Goal: Find contact information: Find contact information

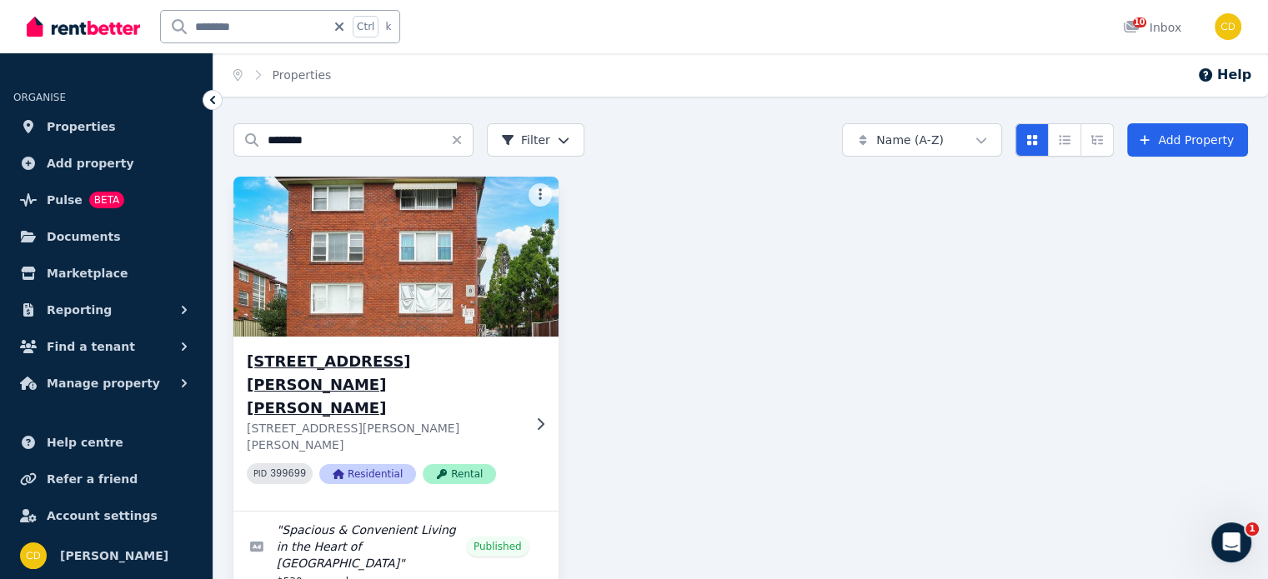
click at [287, 363] on h3 "[STREET_ADDRESS][PERSON_NAME][PERSON_NAME]" at bounding box center [384, 385] width 275 height 70
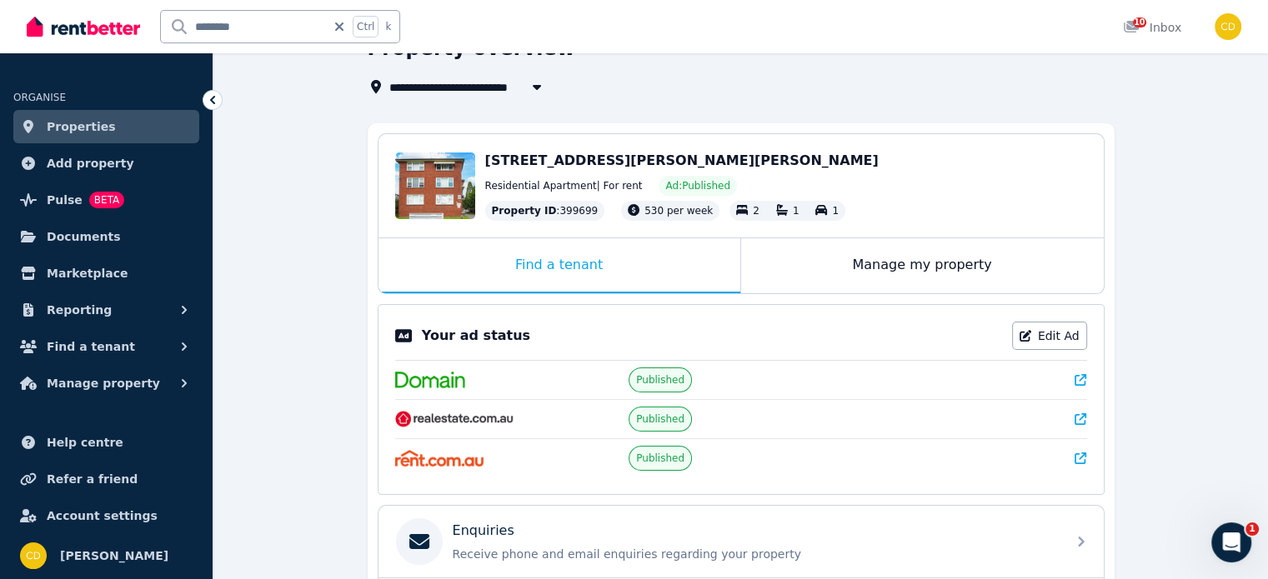
scroll to position [333, 0]
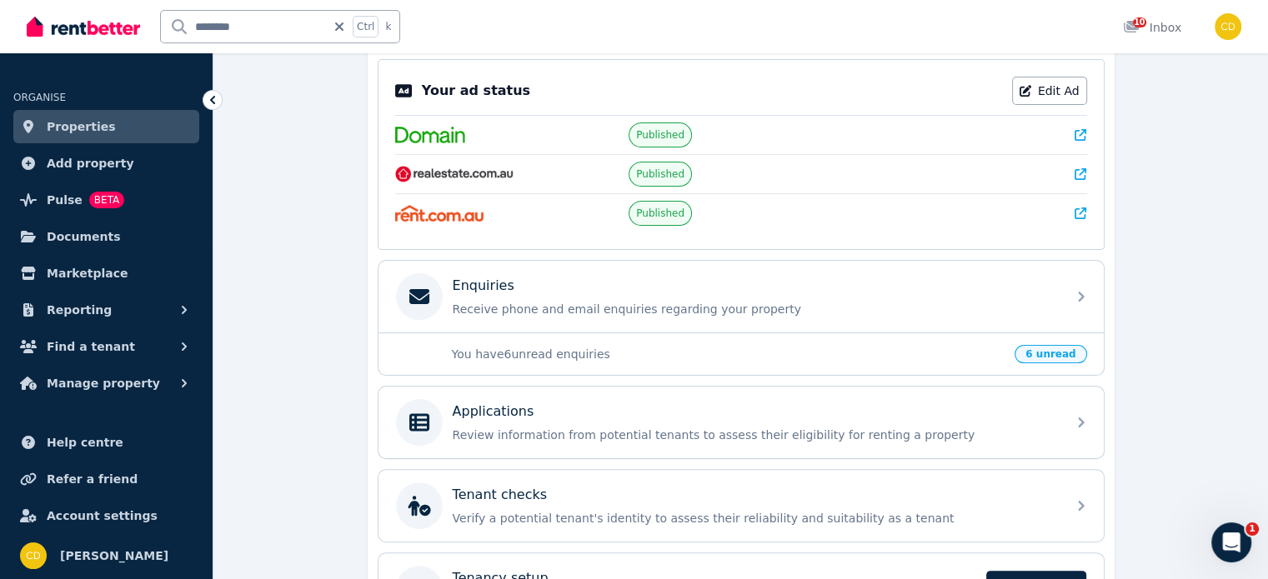
click at [1075, 138] on icon at bounding box center [1081, 135] width 12 height 12
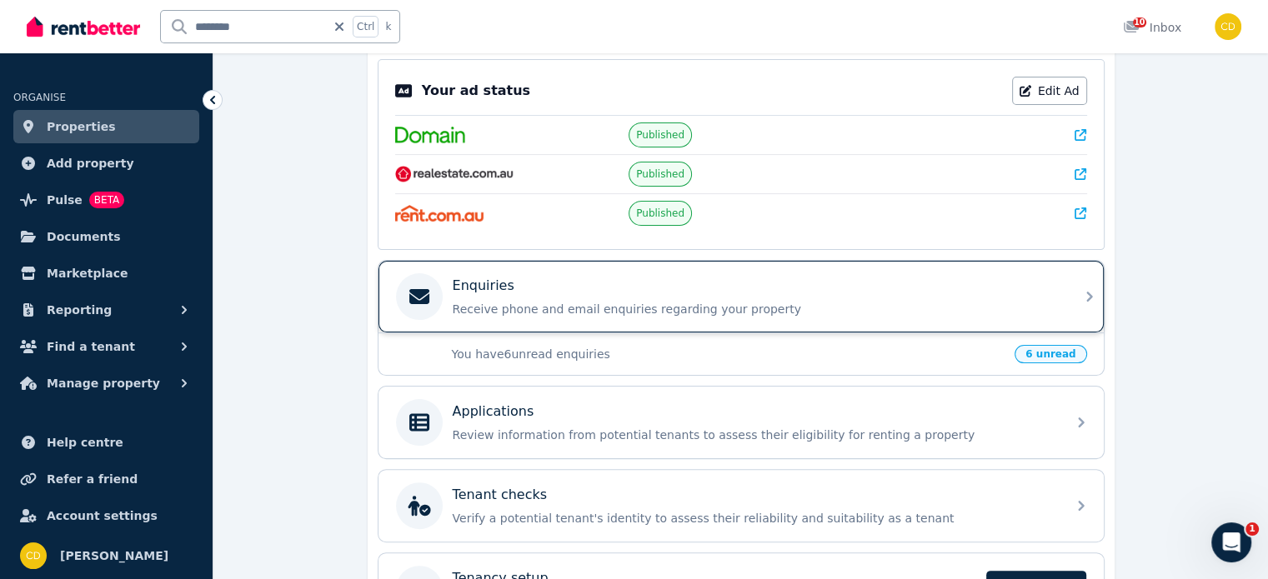
click at [772, 285] on div "Enquiries" at bounding box center [755, 286] width 604 height 20
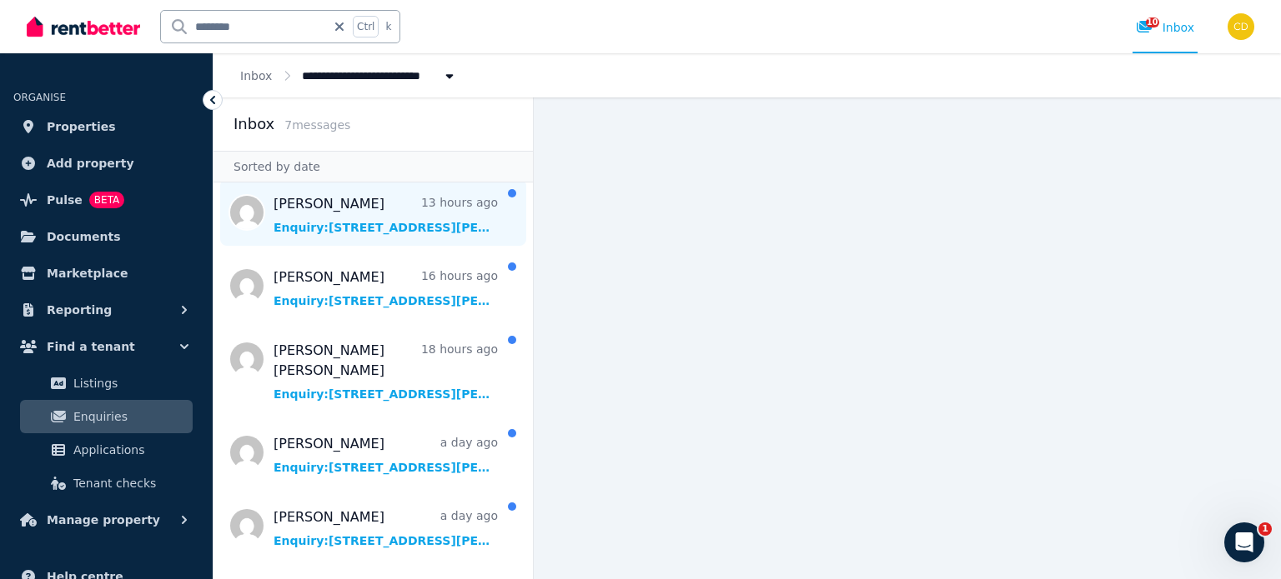
scroll to position [142, 0]
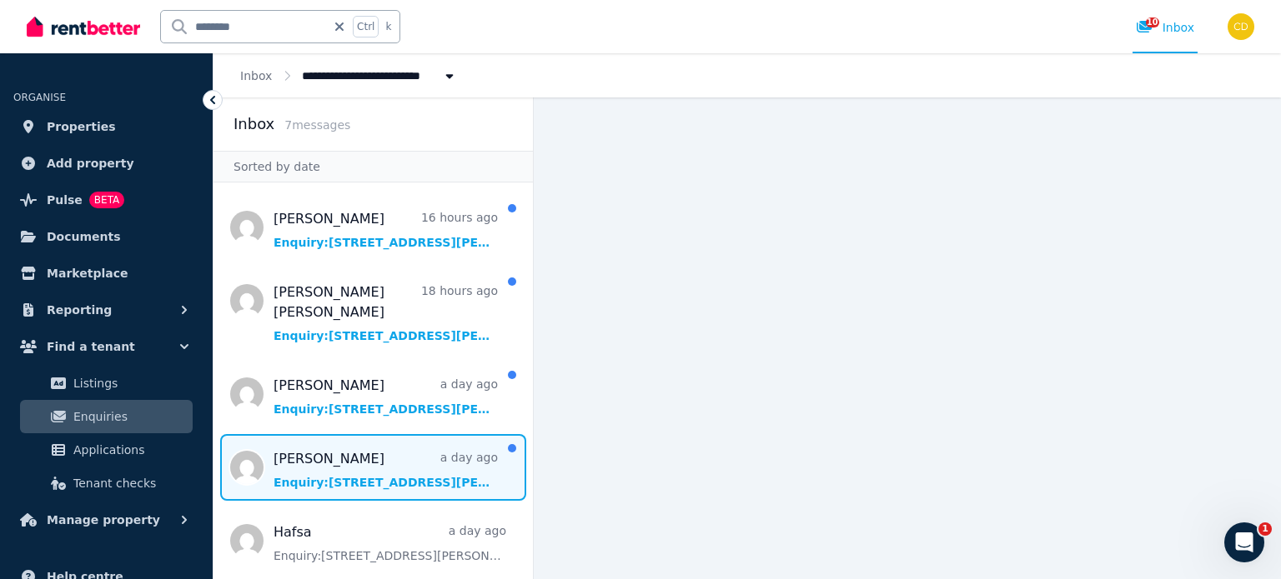
click at [393, 470] on span "Message list" at bounding box center [372, 467] width 319 height 67
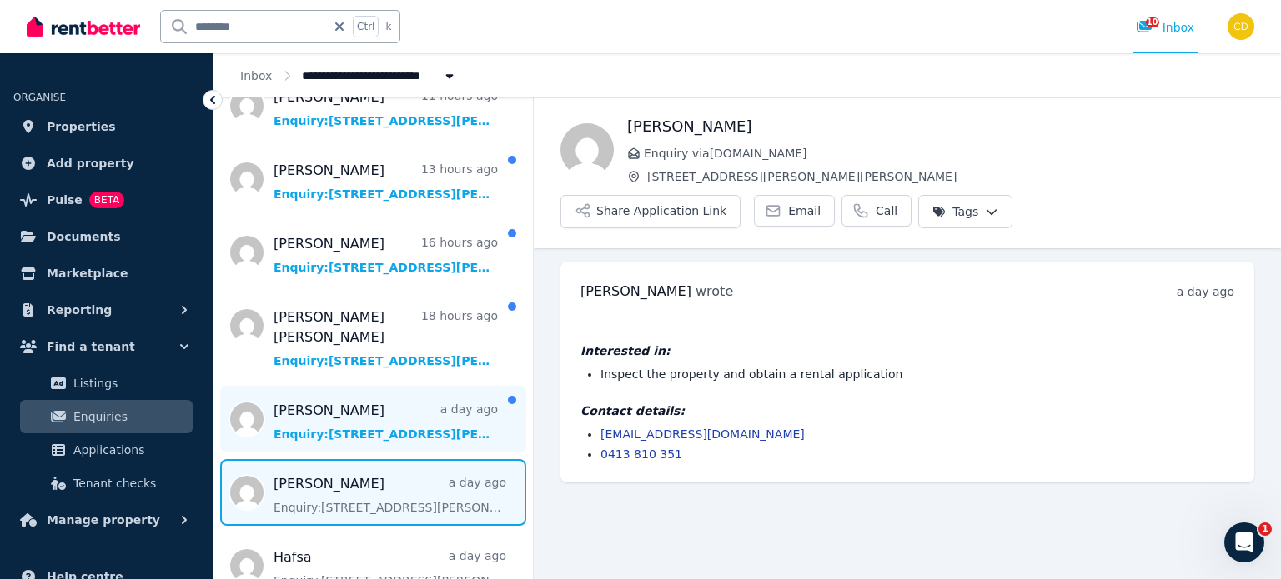
scroll to position [142, 0]
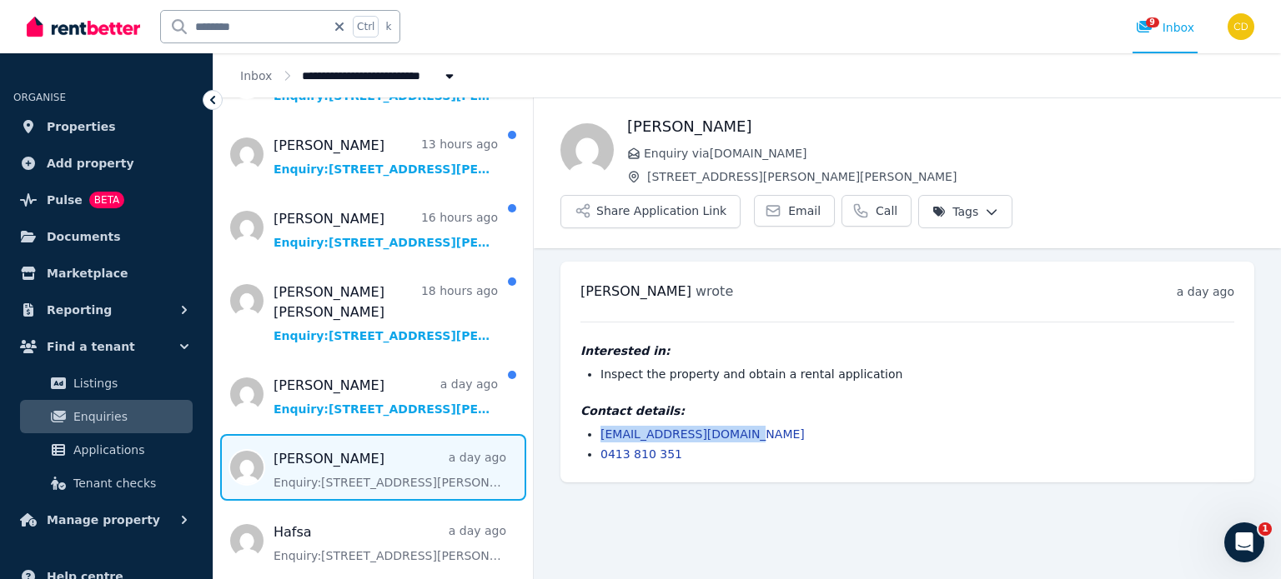
drag, startPoint x: 770, startPoint y: 386, endPoint x: 598, endPoint y: 389, distance: 171.8
click at [598, 426] on ul "[EMAIL_ADDRESS][DOMAIN_NAME] 0413 810 351" at bounding box center [907, 444] width 654 height 37
copy link "[EMAIL_ADDRESS][DOMAIN_NAME]"
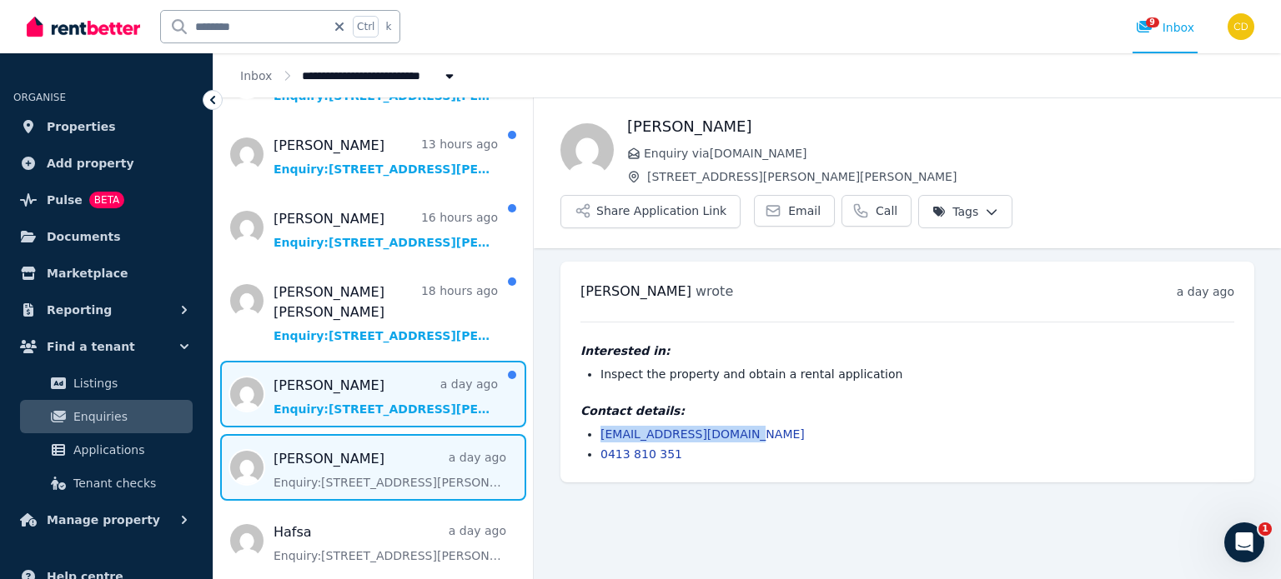
click at [348, 378] on span "Message list" at bounding box center [372, 394] width 319 height 67
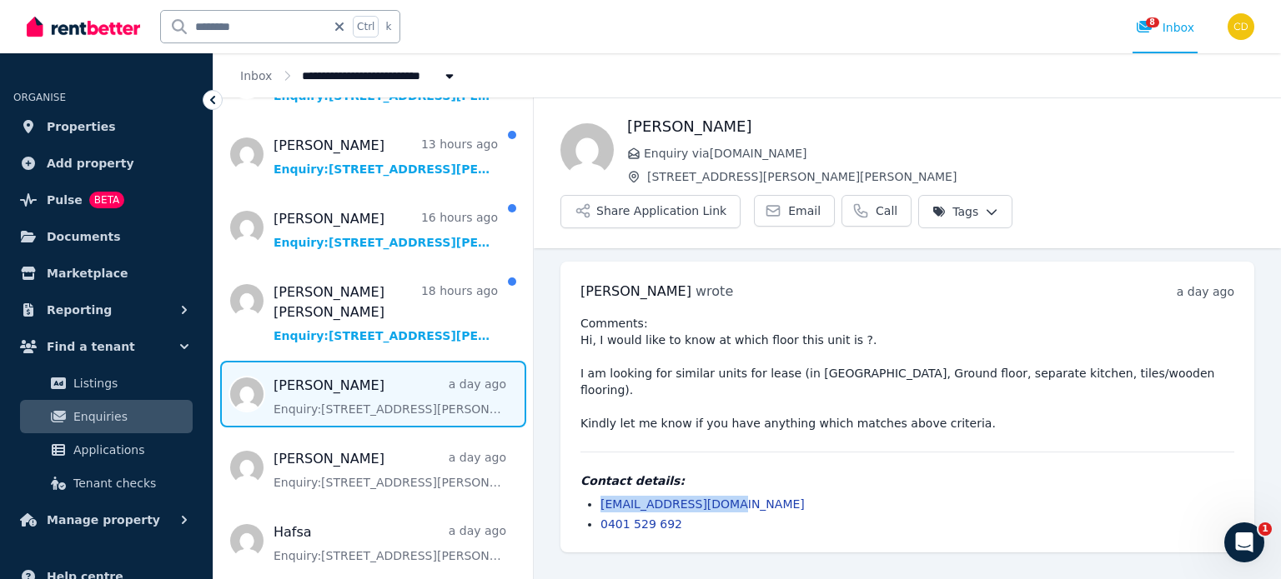
drag, startPoint x: 739, startPoint y: 439, endPoint x: 595, endPoint y: 440, distance: 143.4
click at [595, 496] on ul "[EMAIL_ADDRESS][DOMAIN_NAME] 0401 529 692" at bounding box center [907, 514] width 654 height 37
copy link "[EMAIL_ADDRESS][DOMAIN_NAME]"
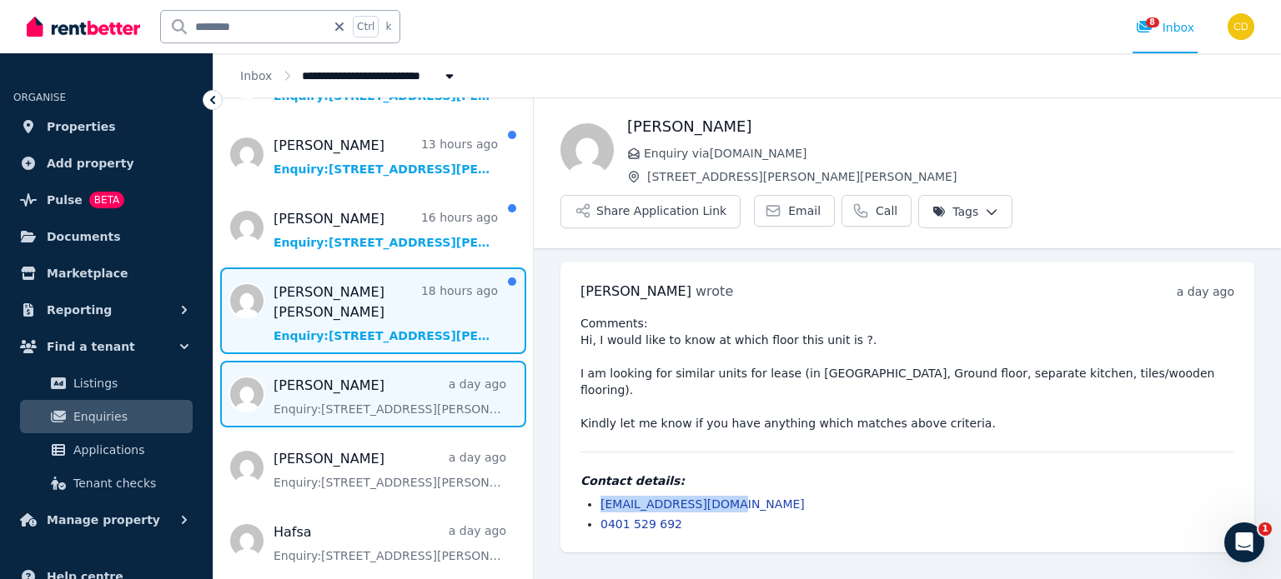
click at [331, 318] on span "Message list" at bounding box center [372, 311] width 319 height 87
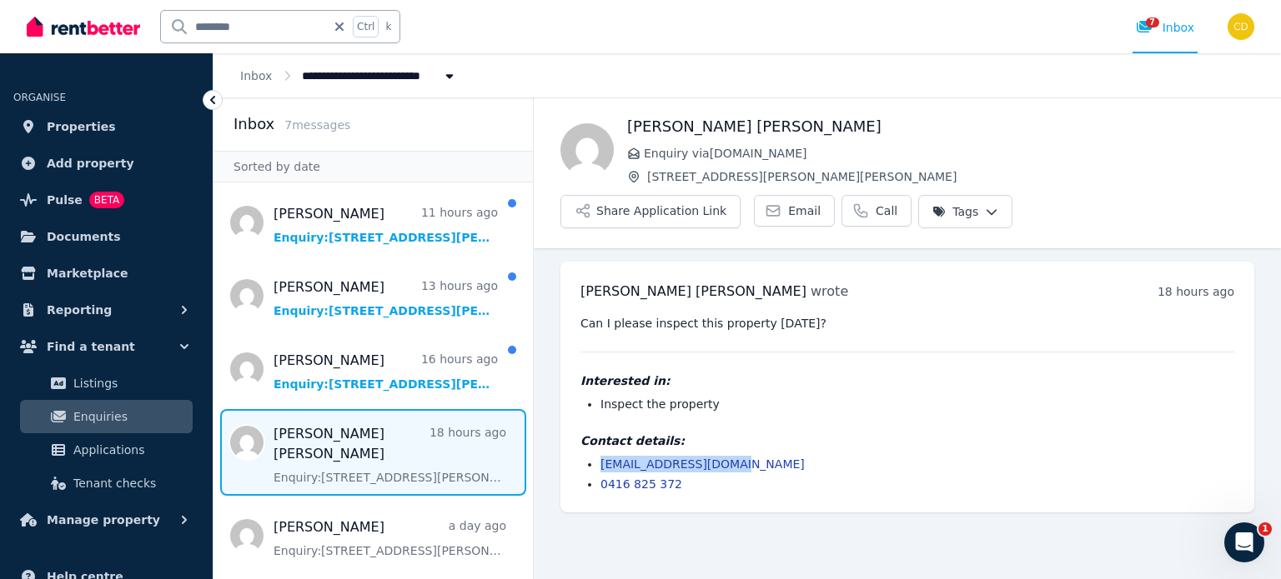
drag, startPoint x: 699, startPoint y: 430, endPoint x: 594, endPoint y: 421, distance: 105.4
click at [594, 456] on ul "[EMAIL_ADDRESS][DOMAIN_NAME] 0416 825 372" at bounding box center [907, 474] width 654 height 37
copy link "[EMAIL_ADDRESS][DOMAIN_NAME]"
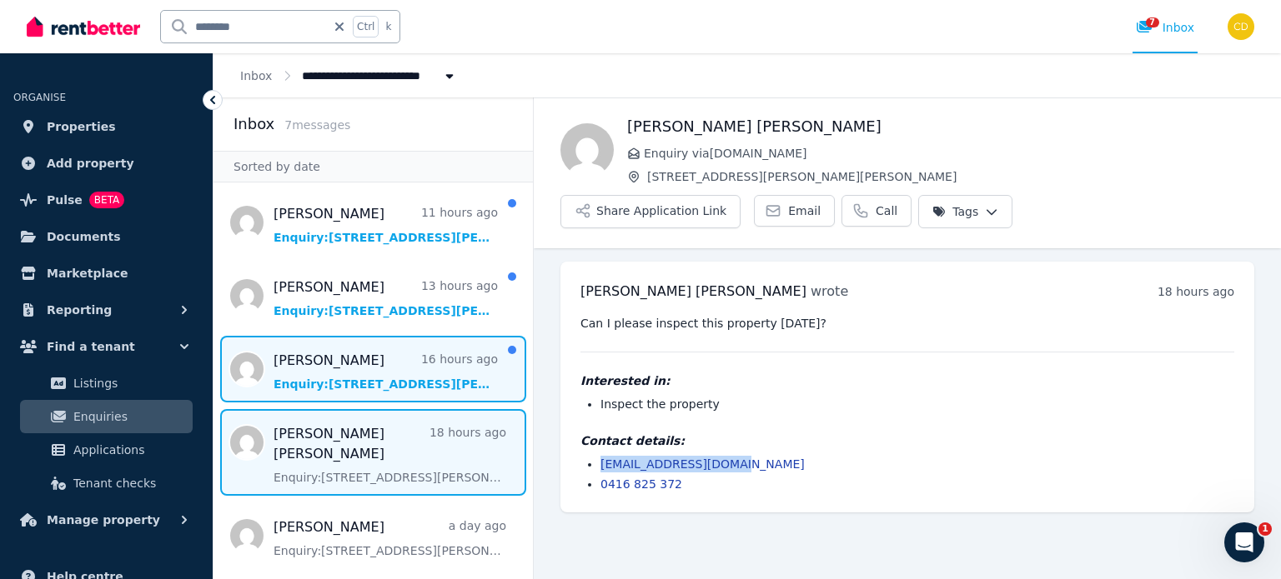
click at [304, 370] on span "Message list" at bounding box center [372, 369] width 319 height 67
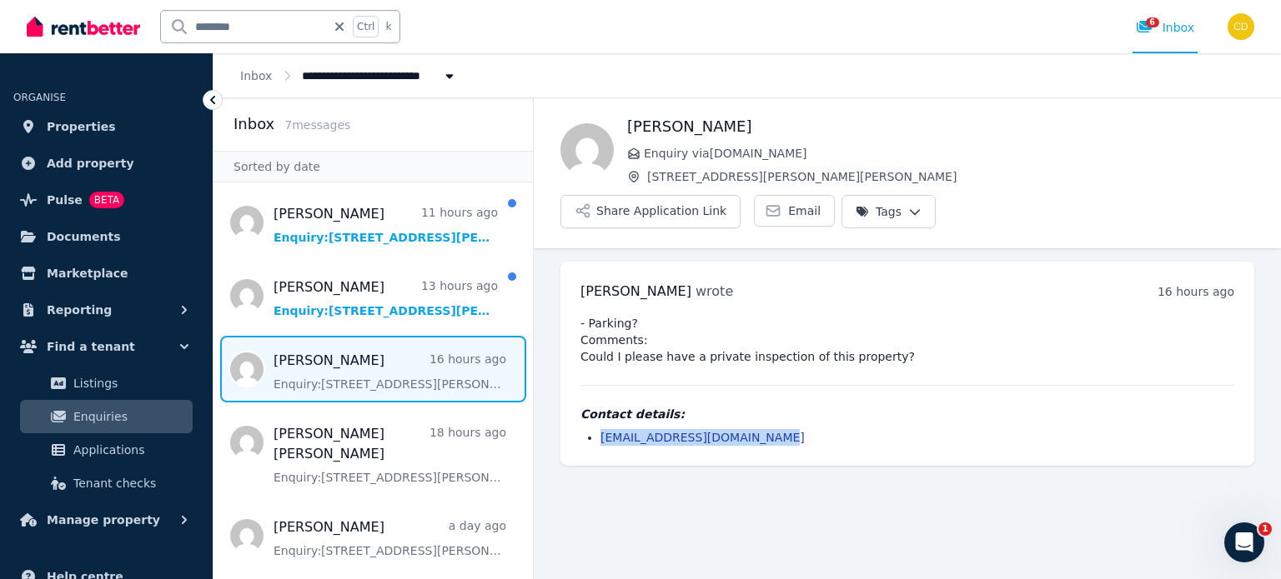
drag, startPoint x: 780, startPoint y: 388, endPoint x: 589, endPoint y: 396, distance: 191.1
click at [600, 429] on li "[EMAIL_ADDRESS][DOMAIN_NAME]" at bounding box center [917, 437] width 634 height 17
copy link "[EMAIL_ADDRESS][DOMAIN_NAME]"
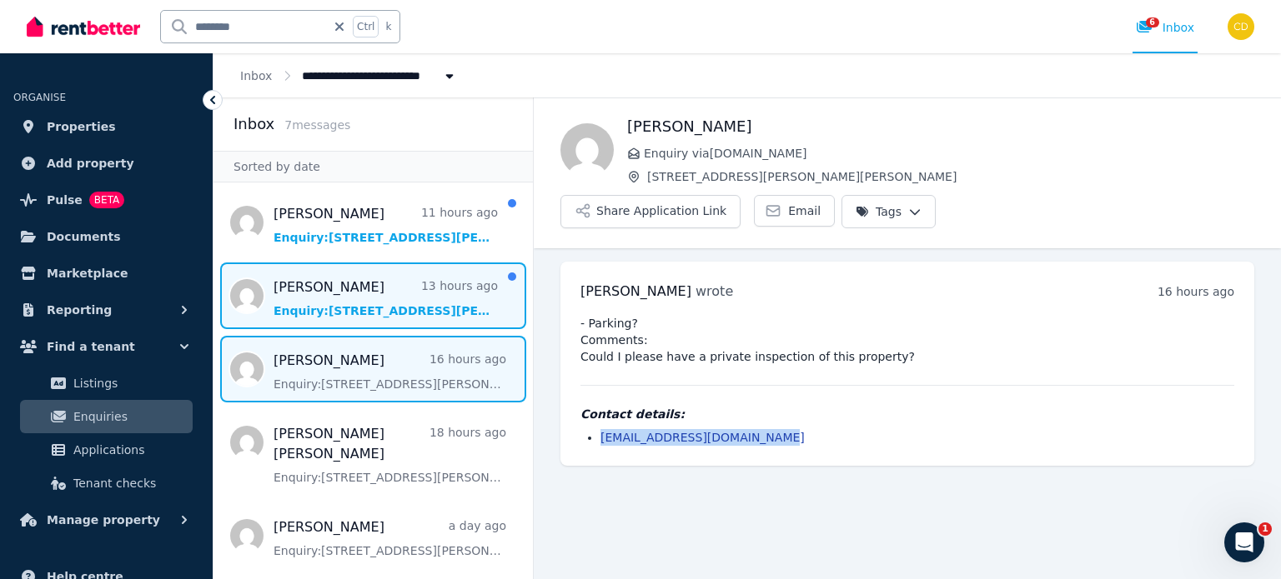
click at [400, 323] on span "Message list" at bounding box center [372, 296] width 319 height 67
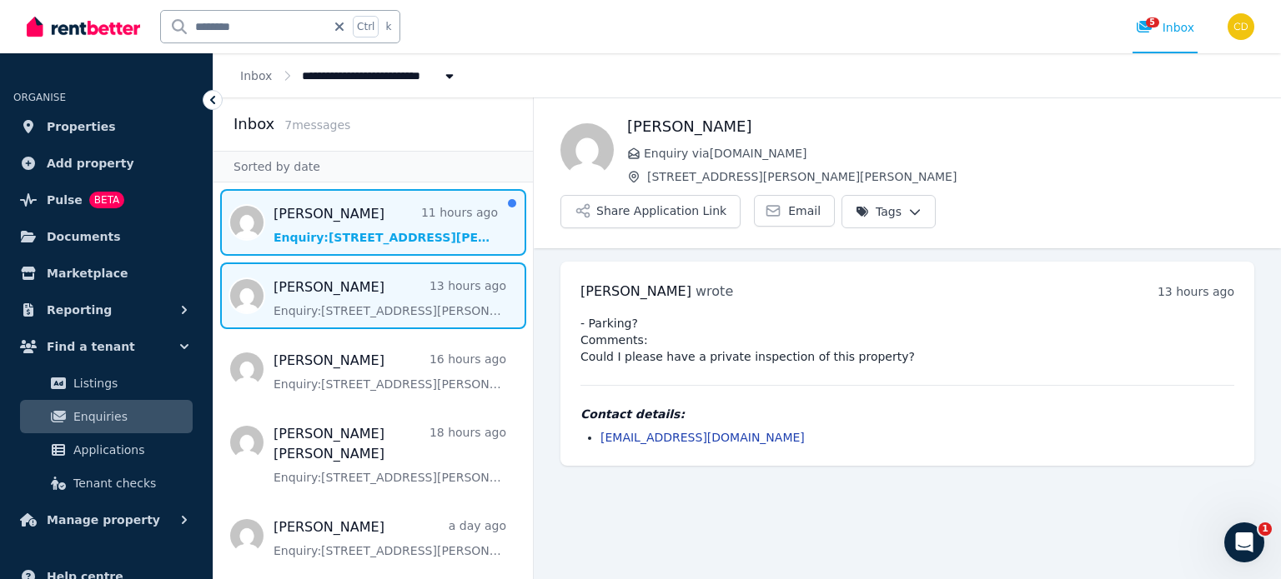
click at [397, 214] on span "Message list" at bounding box center [372, 222] width 319 height 67
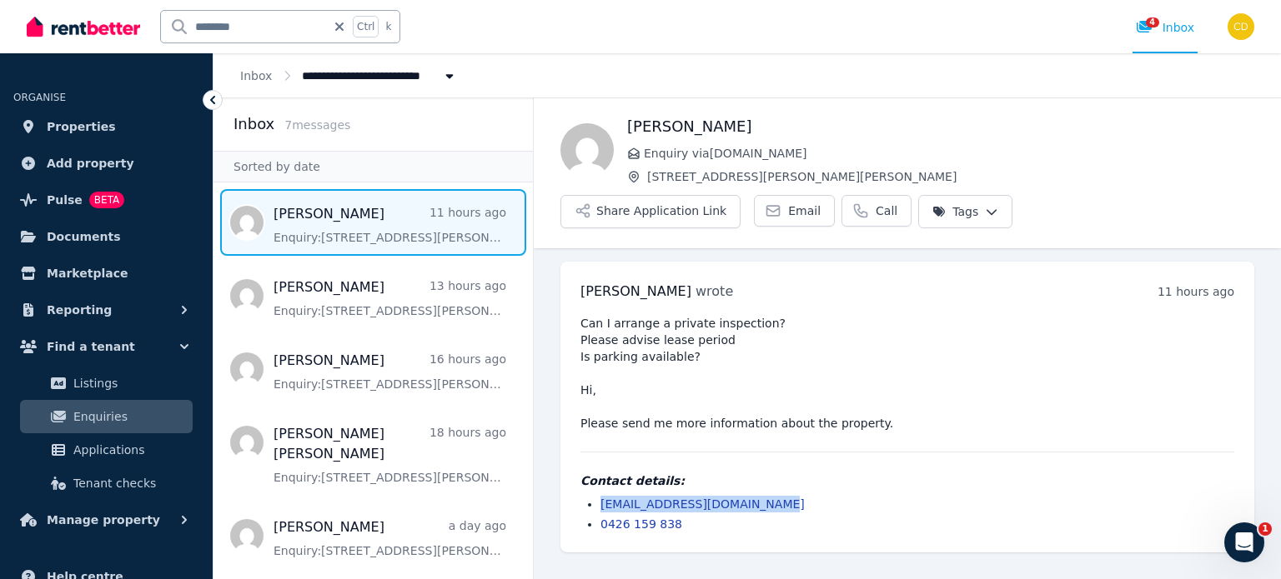
drag, startPoint x: 786, startPoint y: 452, endPoint x: 600, endPoint y: 455, distance: 185.9
click at [600, 496] on li "[EMAIL_ADDRESS][DOMAIN_NAME]" at bounding box center [917, 504] width 634 height 17
copy link "[EMAIL_ADDRESS][DOMAIN_NAME]"
click at [1147, 26] on icon at bounding box center [1143, 27] width 15 height 12
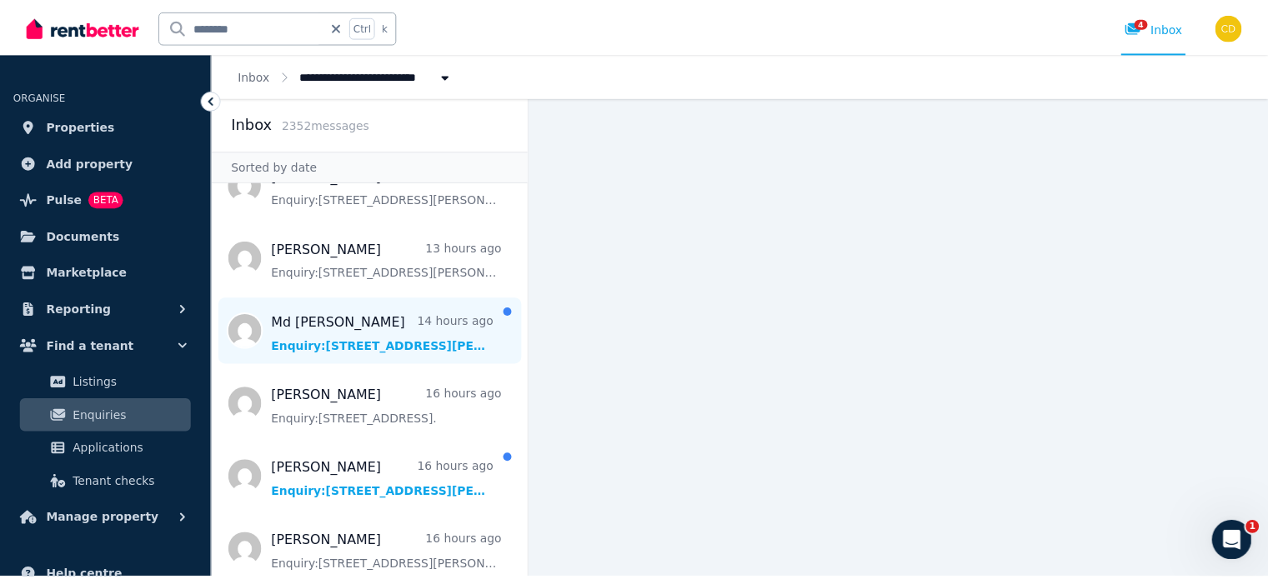
scroll to position [83, 0]
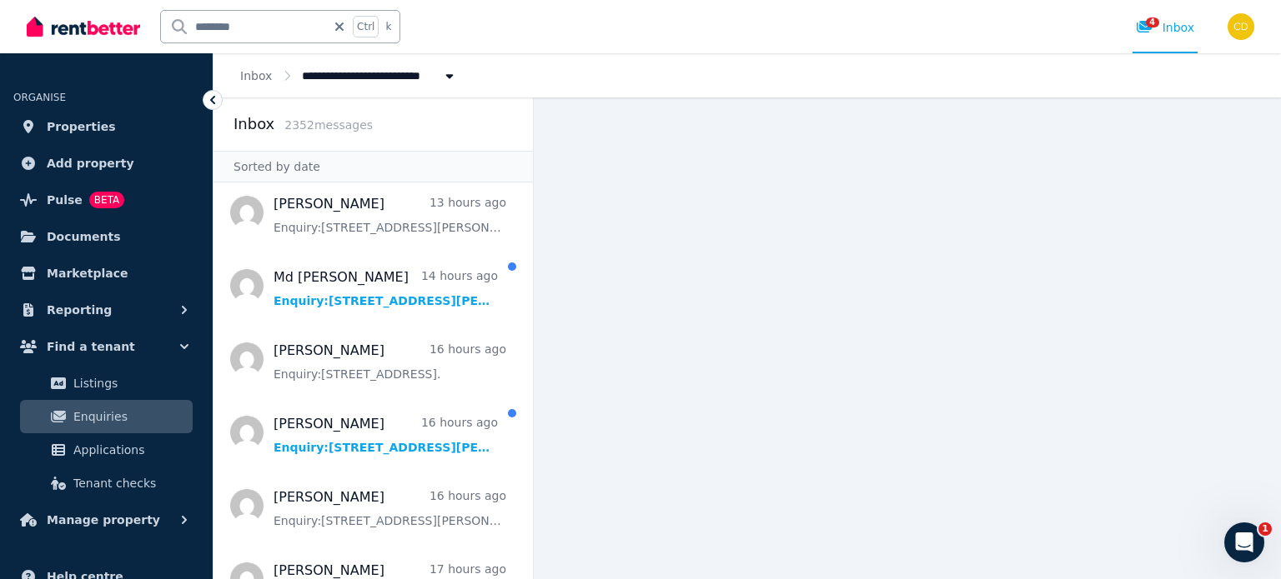
click at [245, 33] on input "********" at bounding box center [243, 27] width 165 height 32
type input "********"
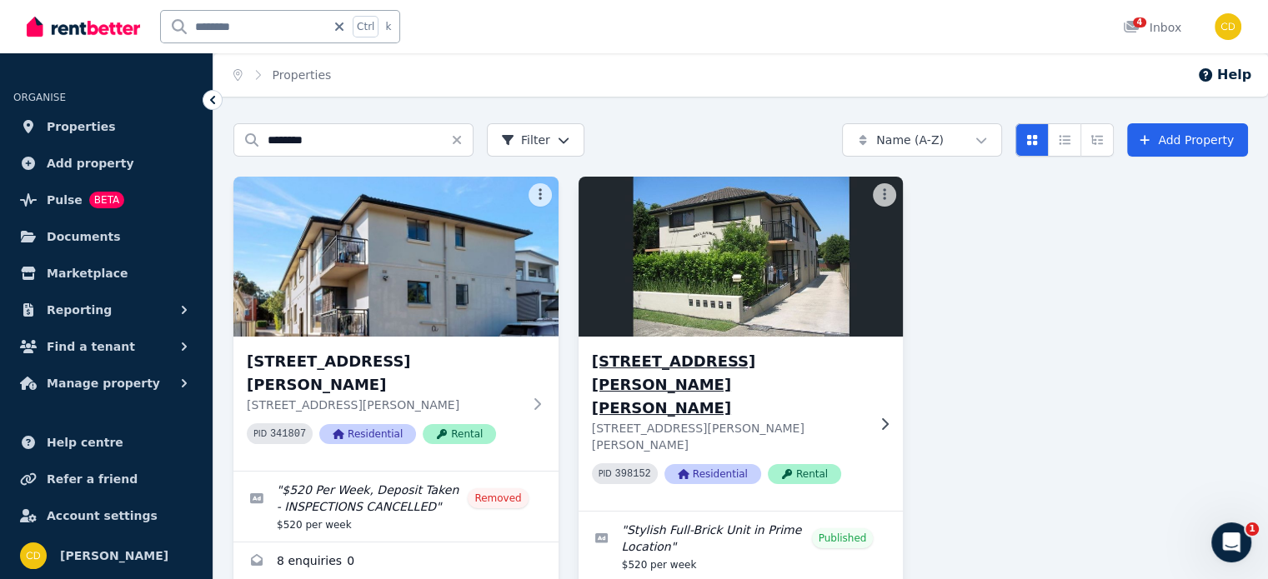
click at [820, 370] on h3 "[STREET_ADDRESS][PERSON_NAME][PERSON_NAME]" at bounding box center [729, 385] width 275 height 70
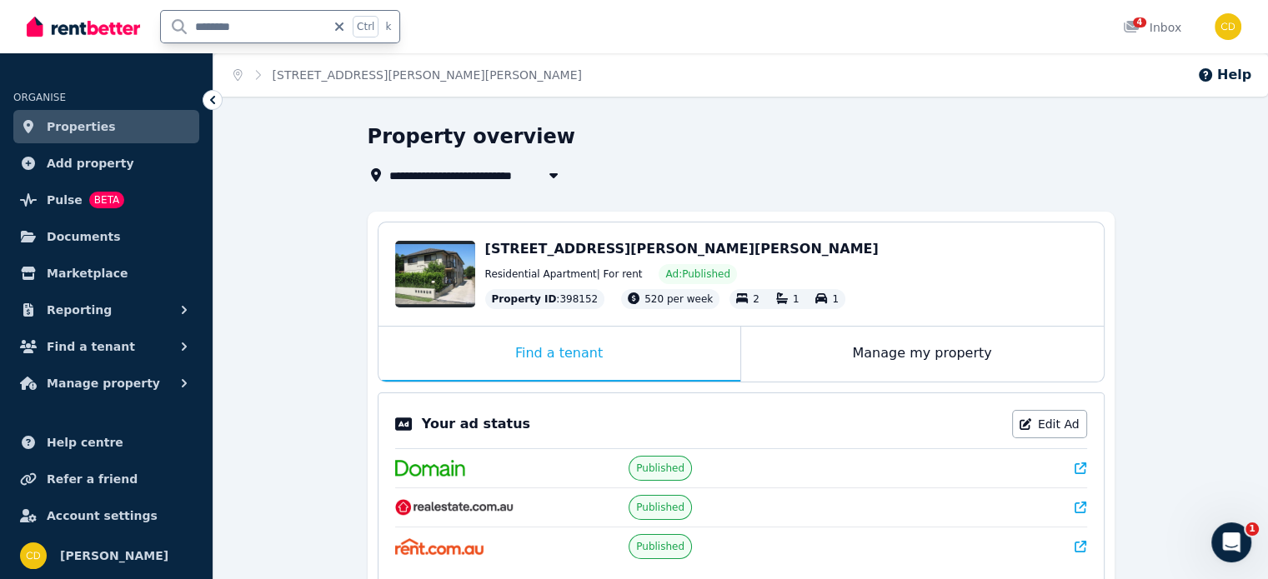
click at [238, 29] on input "********" at bounding box center [243, 27] width 165 height 32
type input "*****"
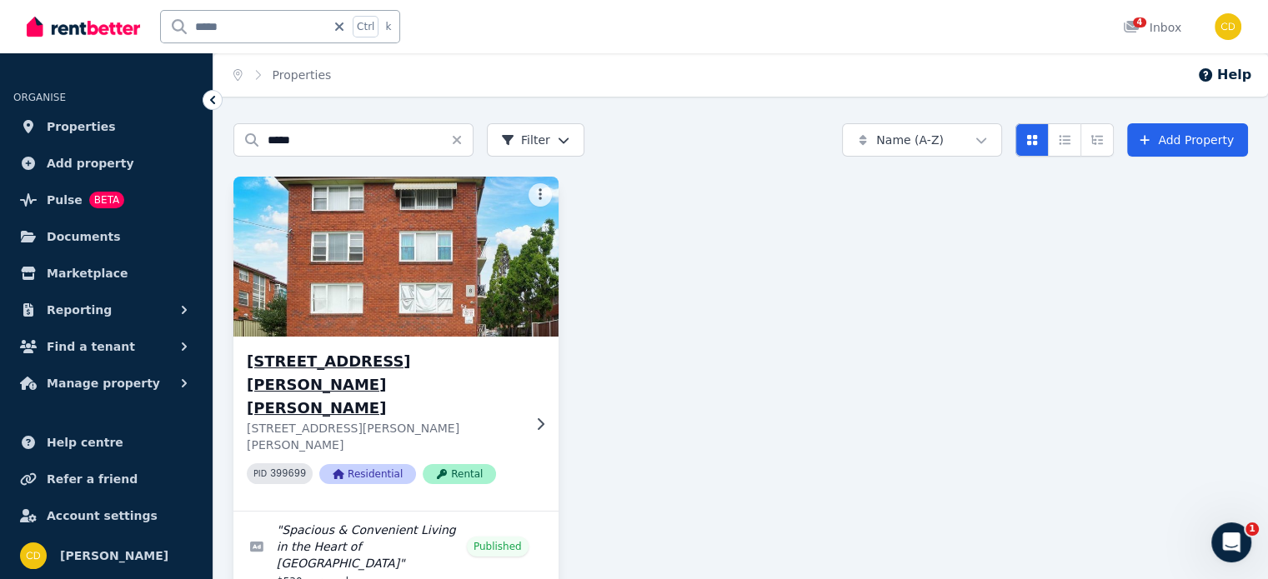
click at [424, 359] on h3 "[STREET_ADDRESS][PERSON_NAME][PERSON_NAME]" at bounding box center [384, 385] width 275 height 70
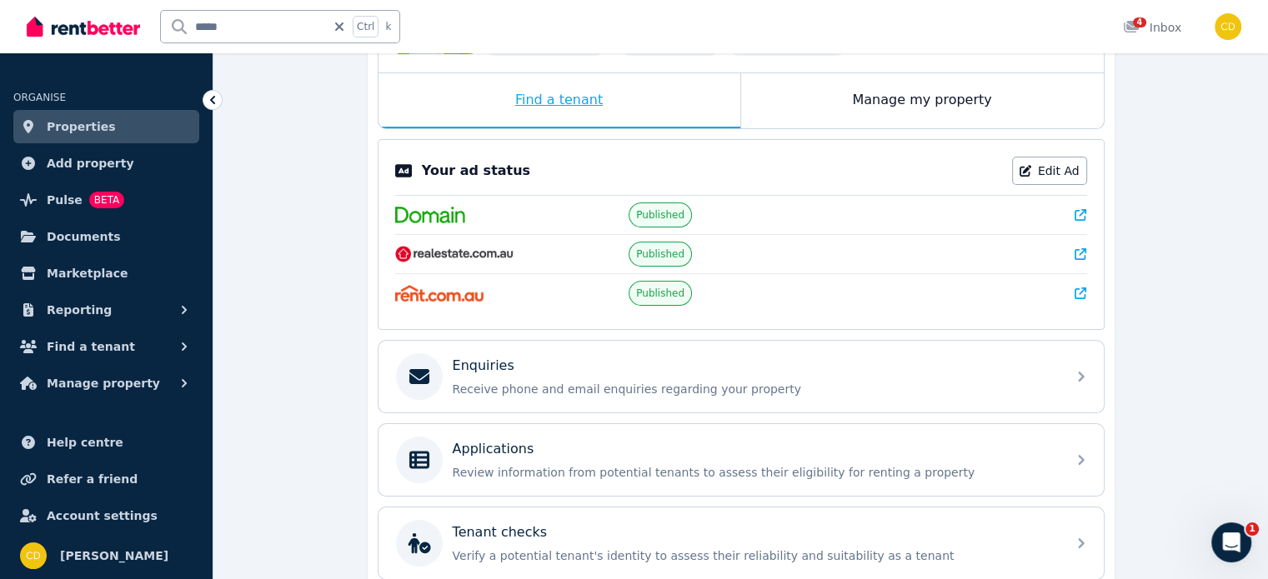
scroll to position [253, 0]
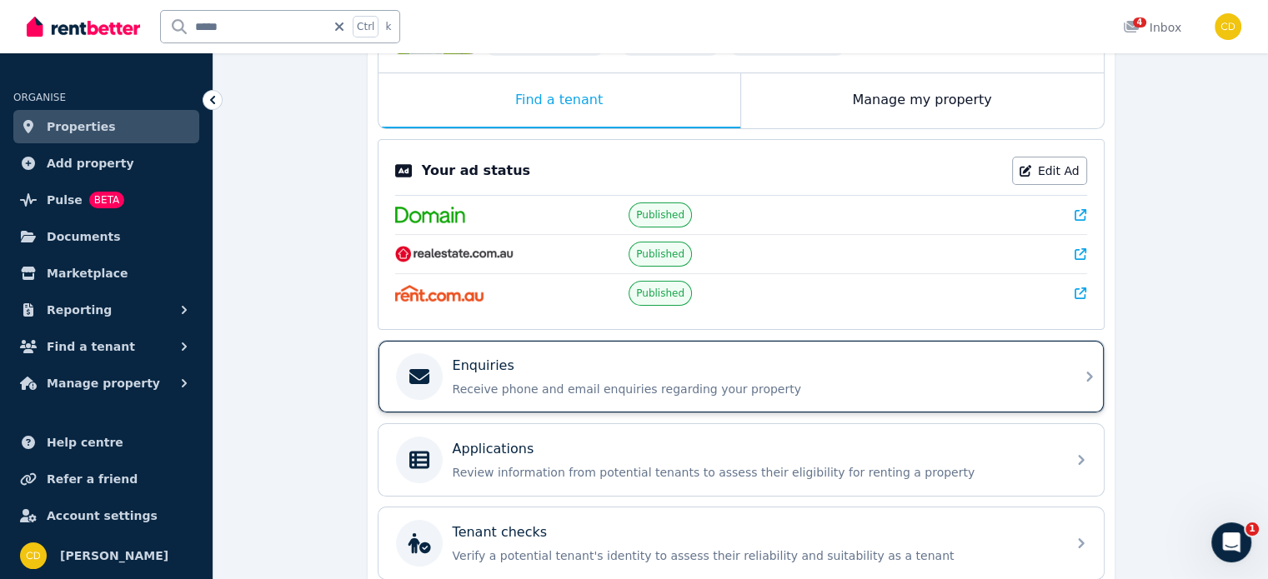
click at [539, 398] on div "Enquiries Receive phone and email enquiries regarding your property" at bounding box center [741, 377] width 725 height 72
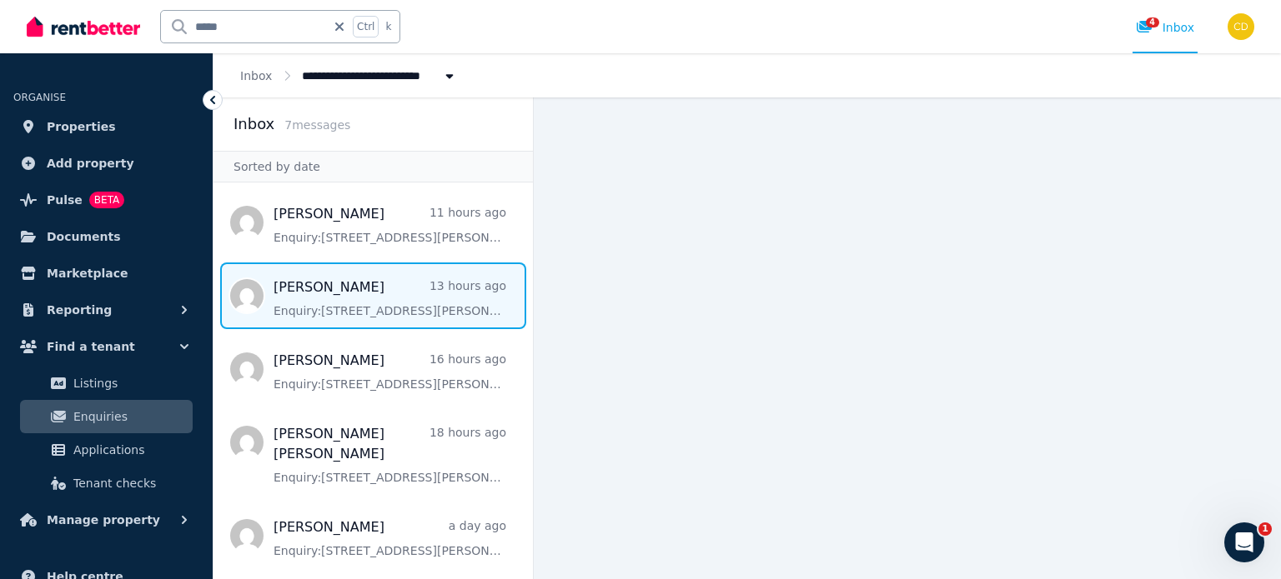
click at [399, 313] on span "Message list" at bounding box center [372, 296] width 319 height 67
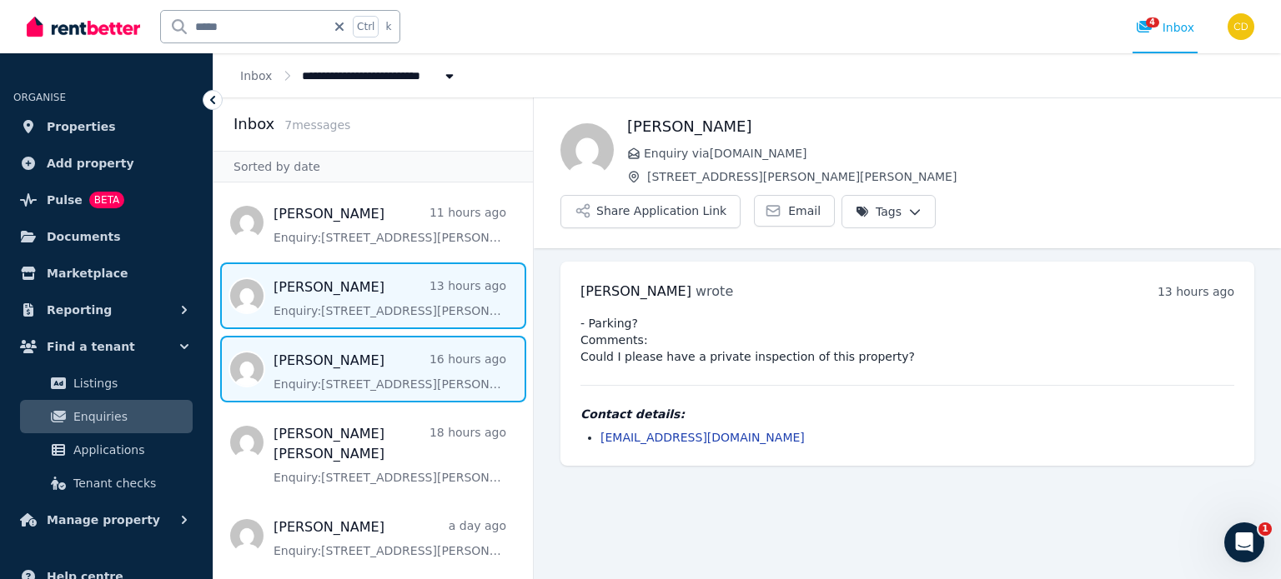
click at [407, 373] on span "Message list" at bounding box center [372, 369] width 319 height 67
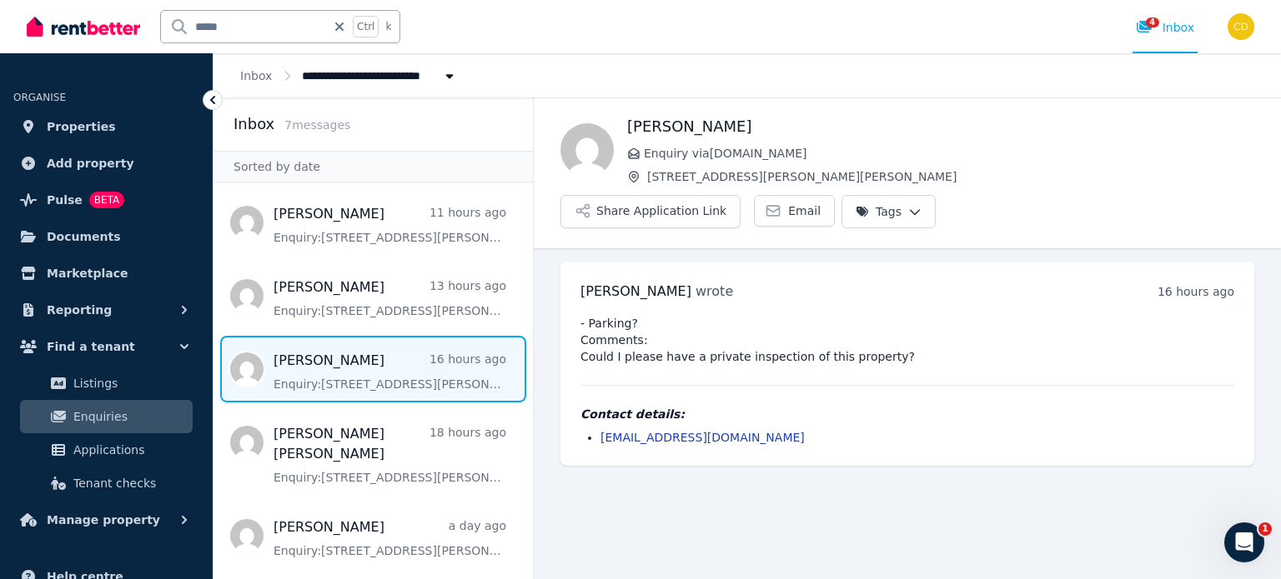
click at [870, 61] on div "**********" at bounding box center [746, 75] width 1067 height 44
click at [278, 25] on input "*****" at bounding box center [243, 27] width 165 height 32
type input "********"
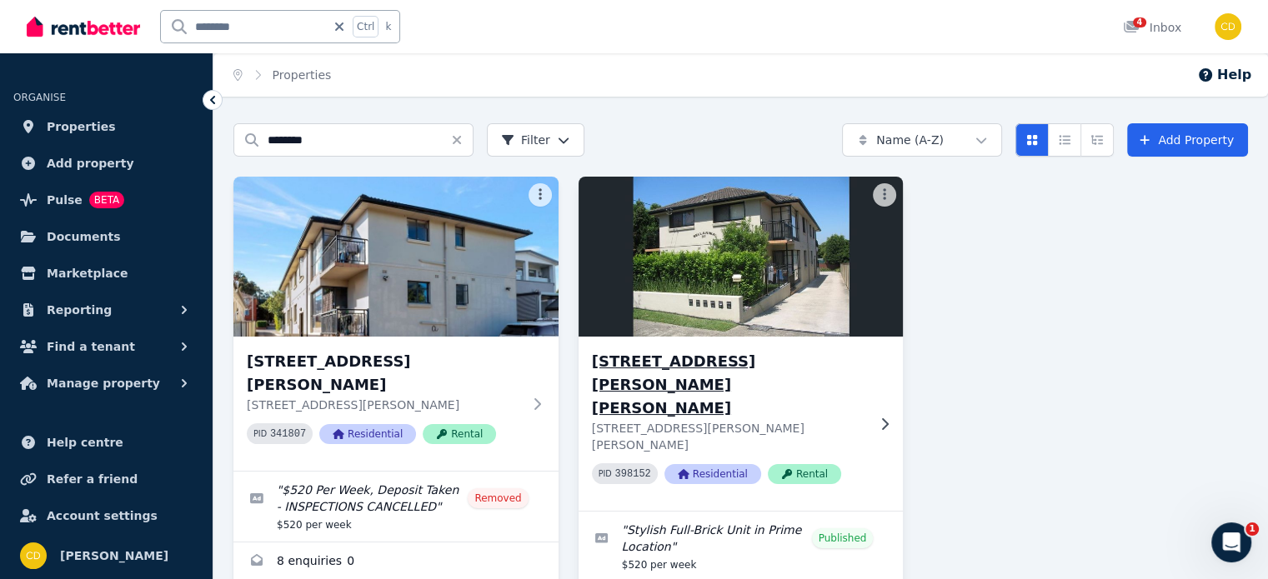
click at [740, 343] on div "[STREET_ADDRESS][PERSON_NAME][PERSON_NAME][PERSON_NAME][PERSON_NAME] PID 398152…" at bounding box center [741, 424] width 325 height 174
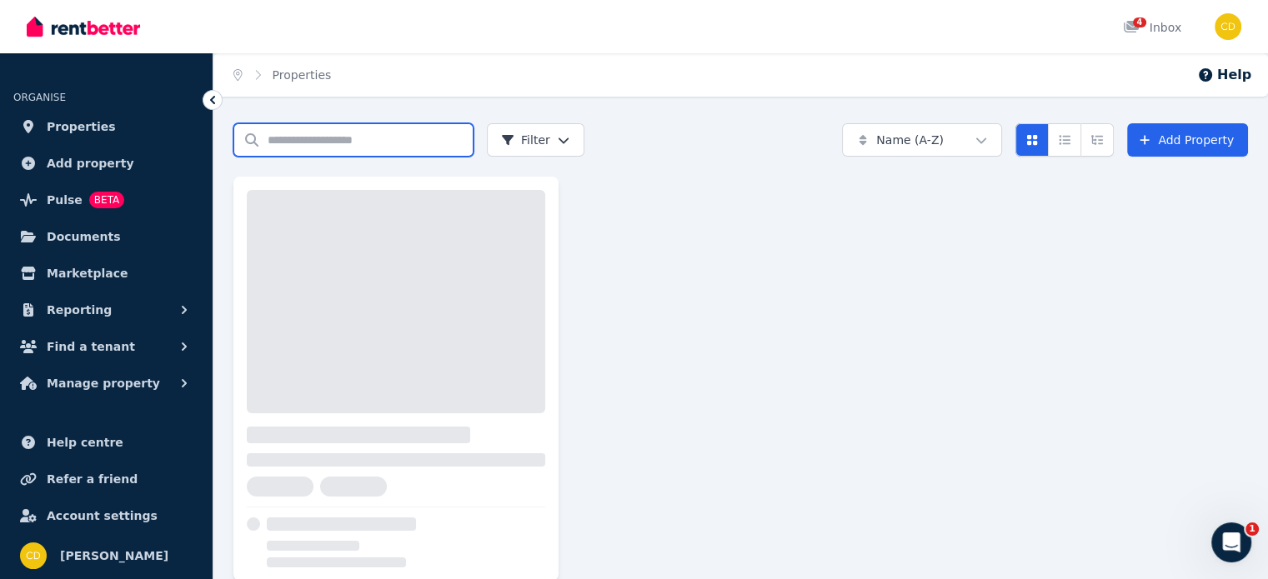
click at [288, 144] on input "Search properties" at bounding box center [353, 139] width 240 height 33
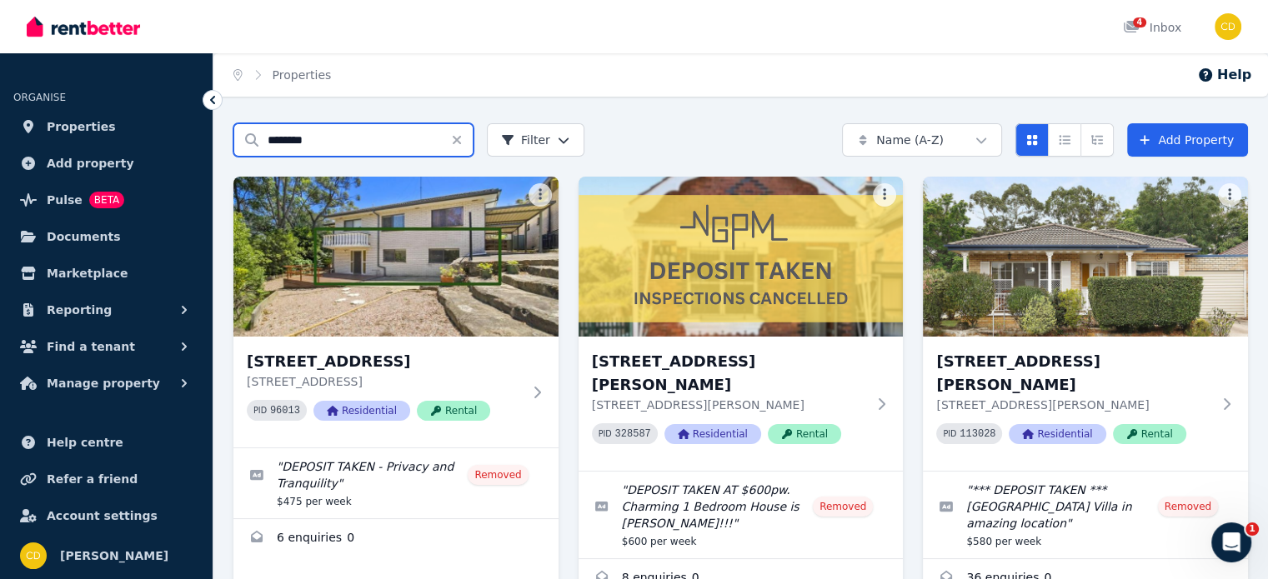
type input "********"
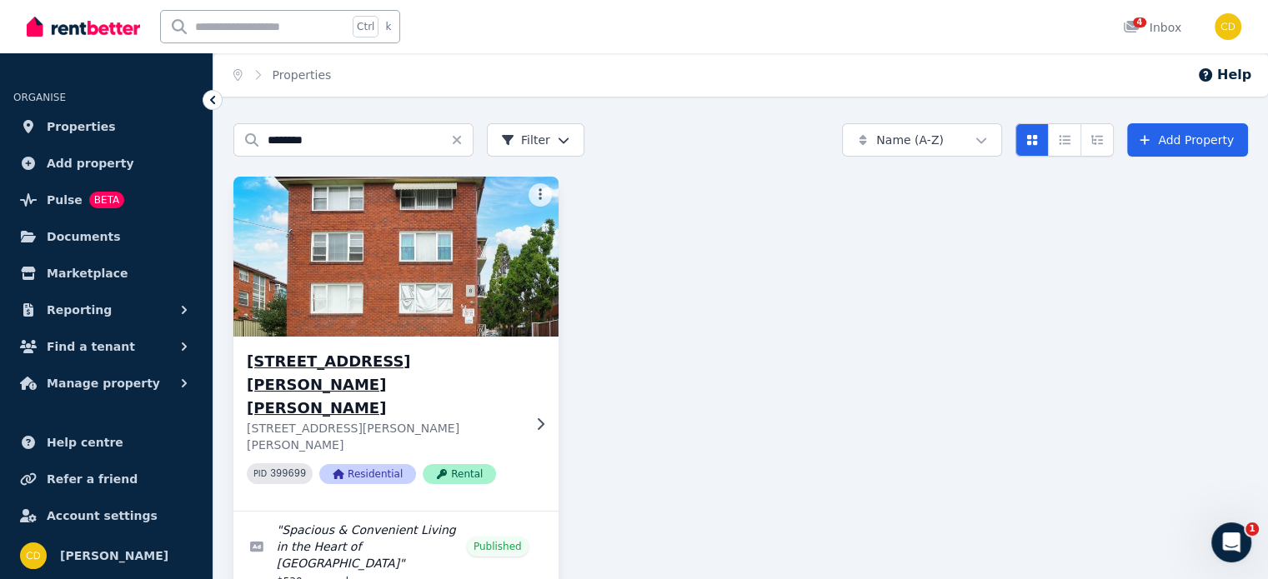
click at [463, 420] on p "[STREET_ADDRESS][PERSON_NAME][PERSON_NAME]" at bounding box center [384, 436] width 275 height 33
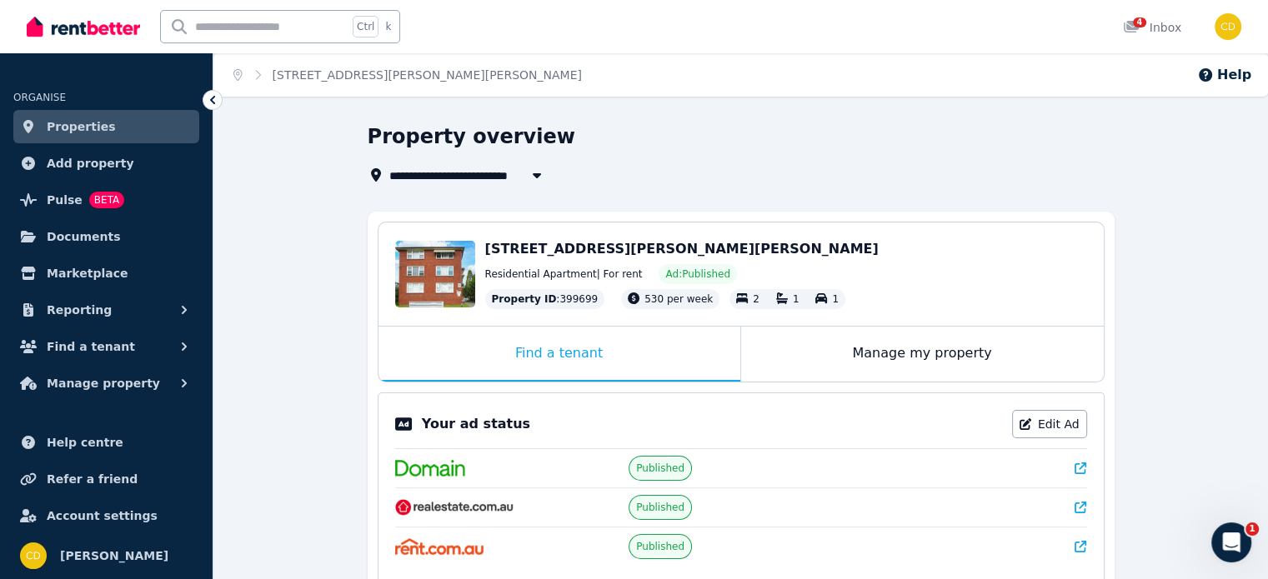
click at [1084, 508] on icon at bounding box center [1081, 508] width 12 height 12
